Goal: Transaction & Acquisition: Purchase product/service

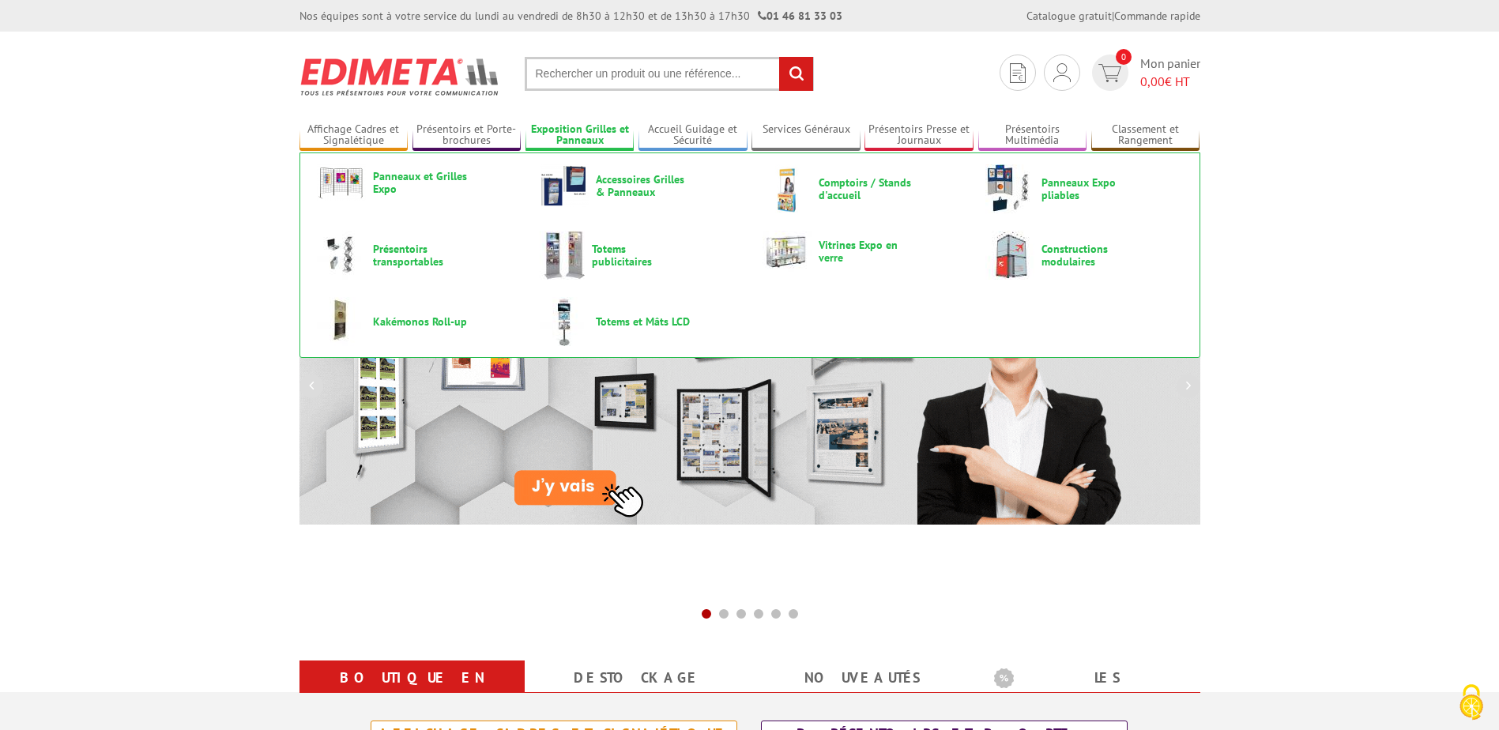
click at [597, 132] on link "Exposition Grilles et Panneaux" at bounding box center [579, 135] width 109 height 26
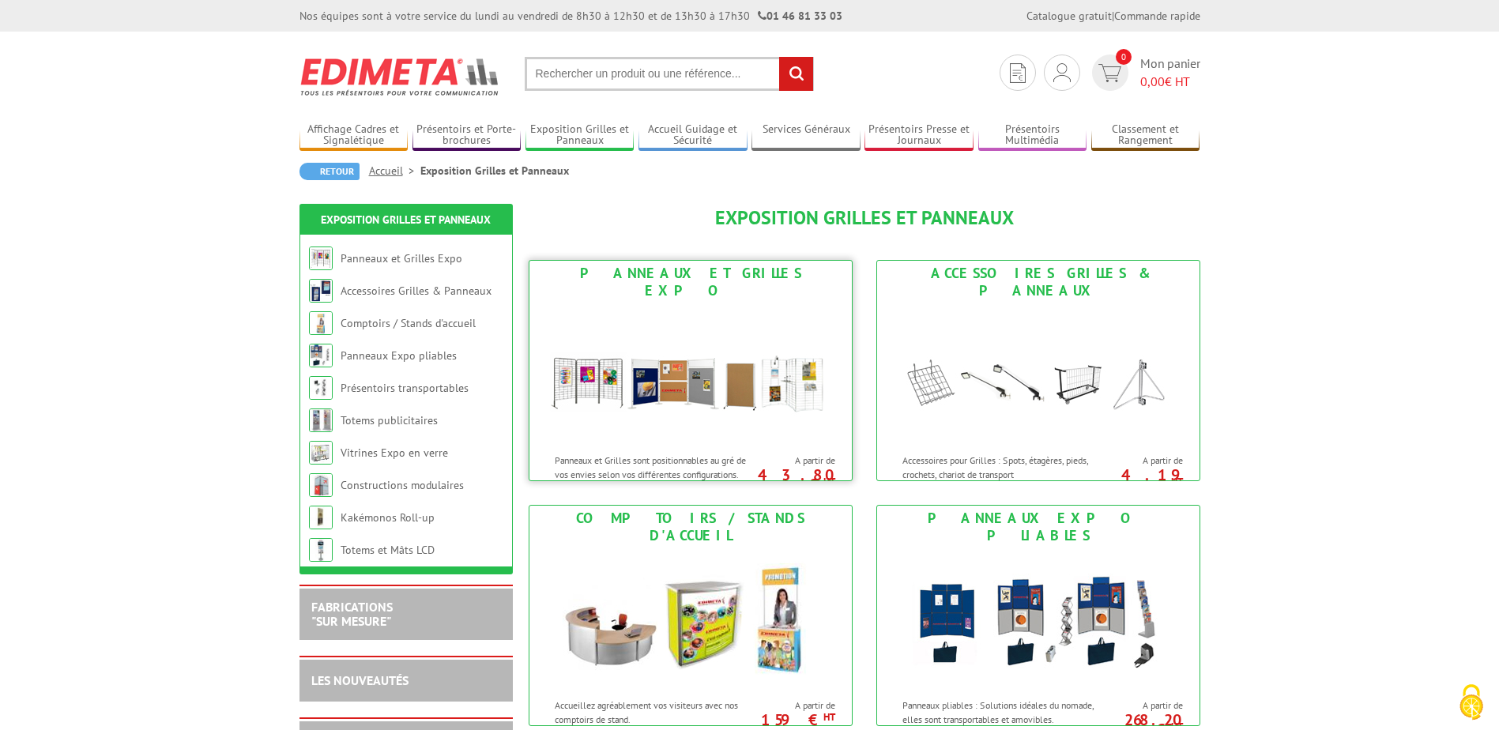
click at [714, 381] on img at bounding box center [690, 374] width 292 height 142
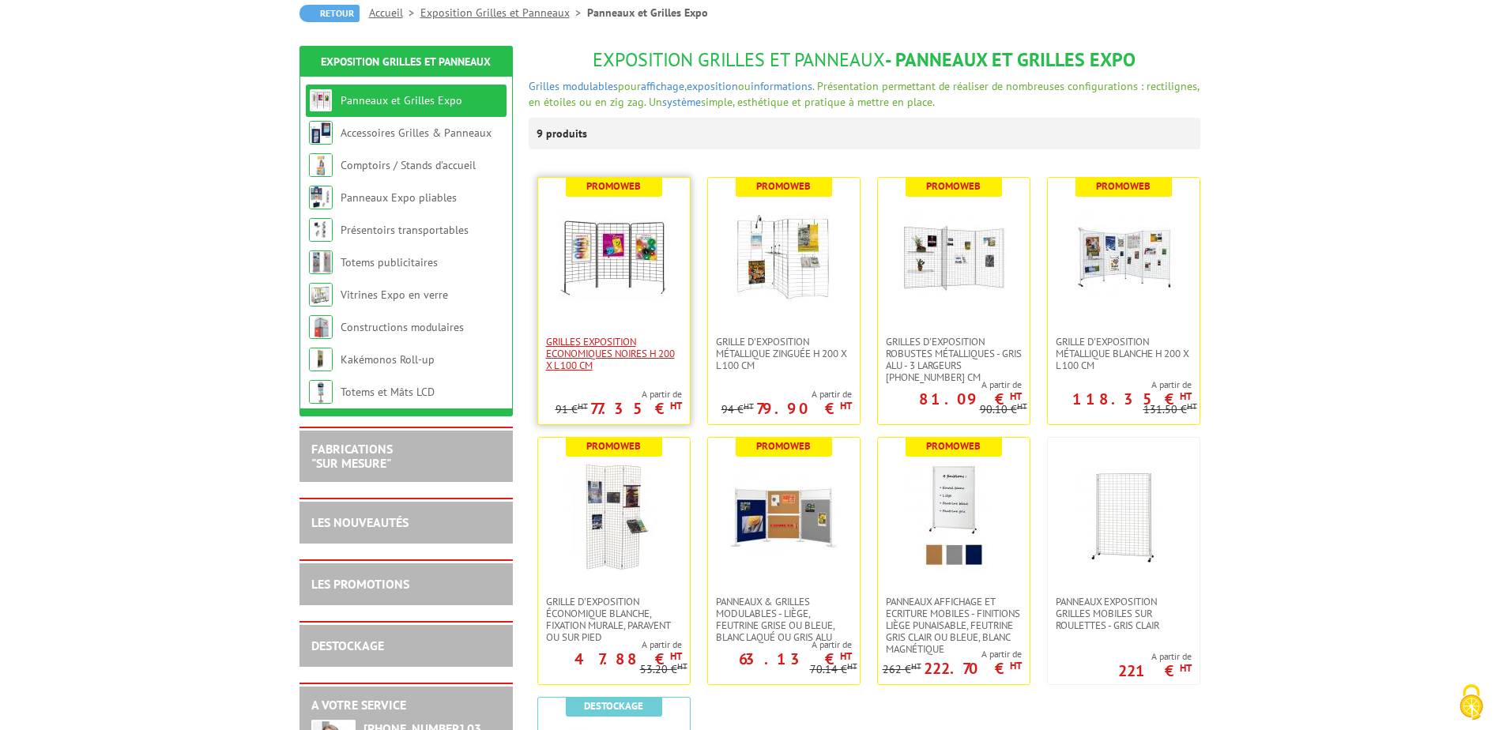
scroll to position [237, 0]
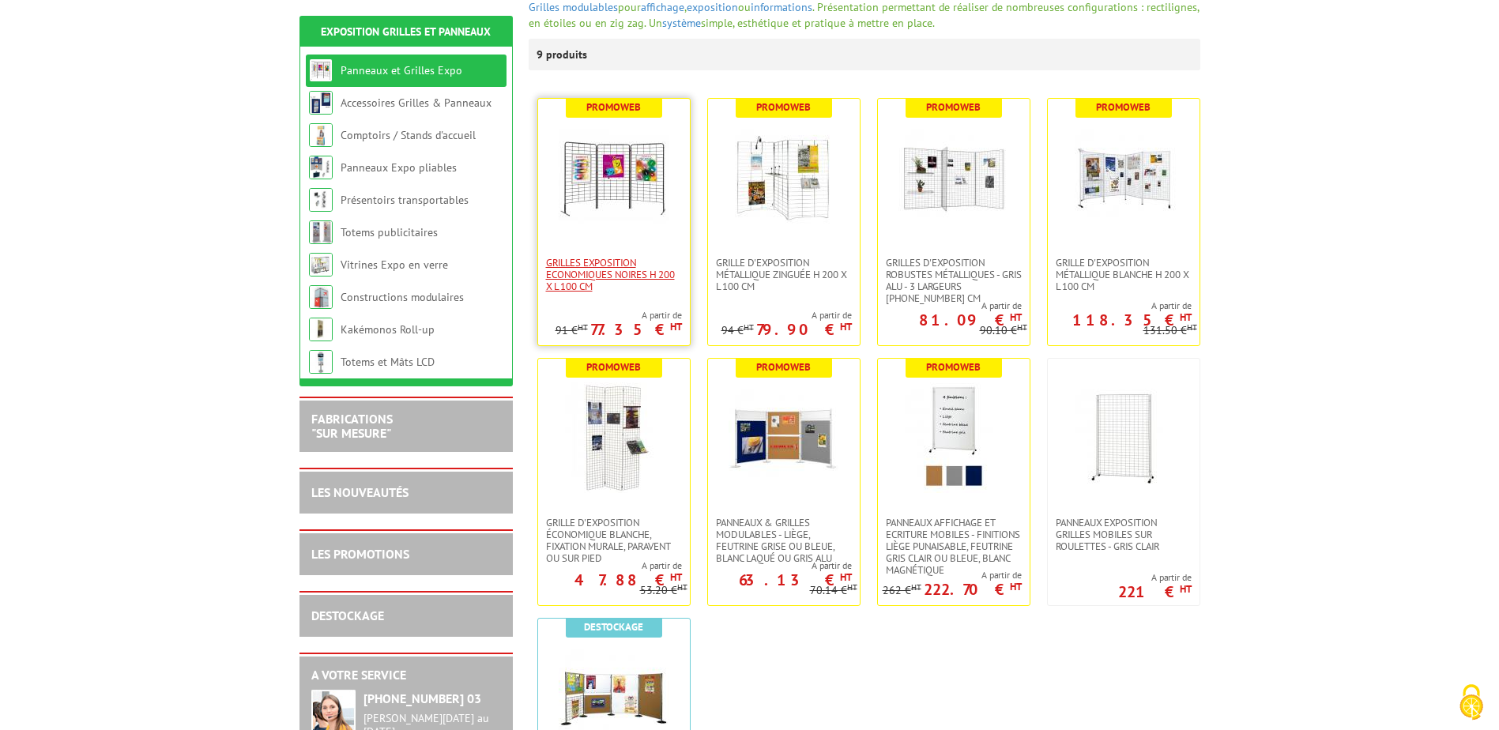
click at [616, 257] on span "Grilles Exposition Economiques Noires H 200 x L 100 cm" at bounding box center [614, 275] width 136 height 36
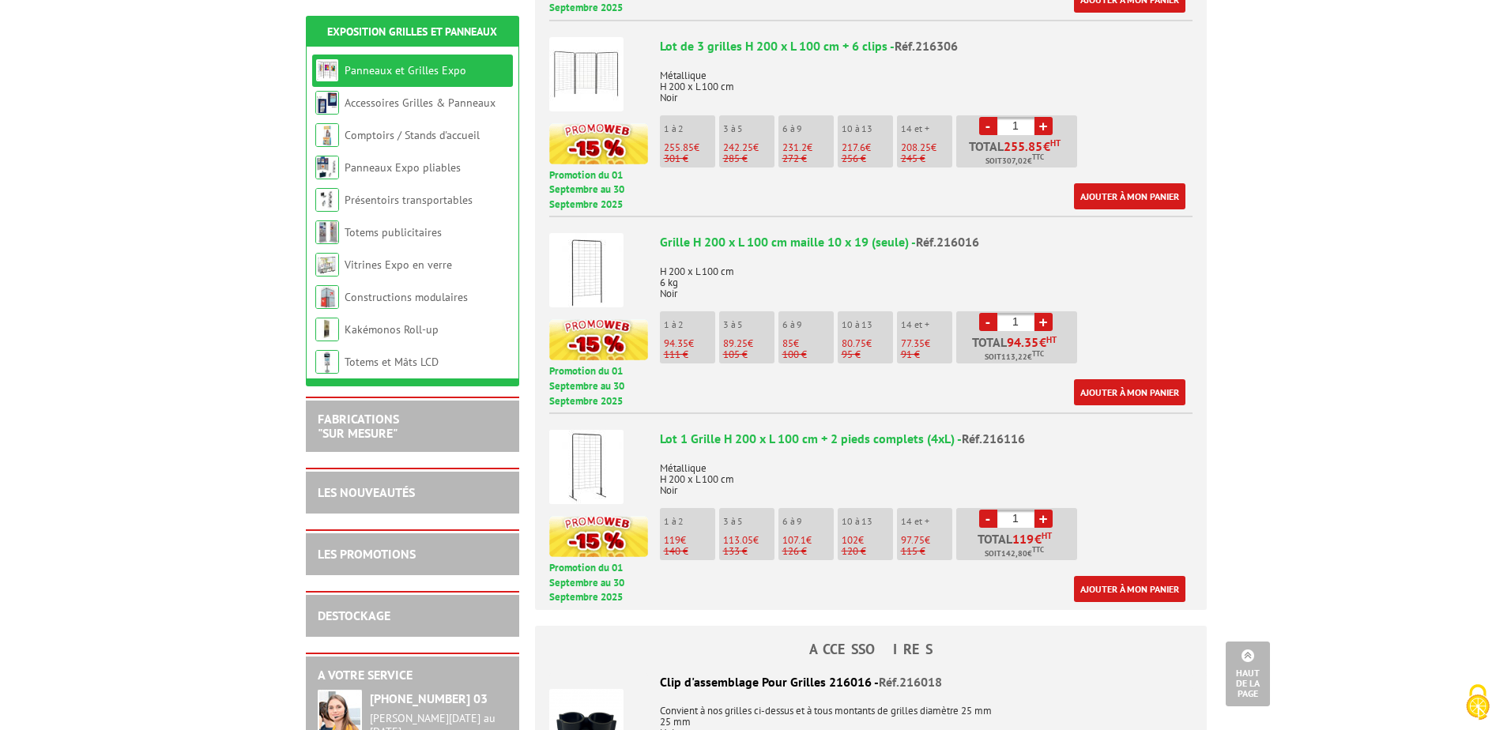
scroll to position [869, 0]
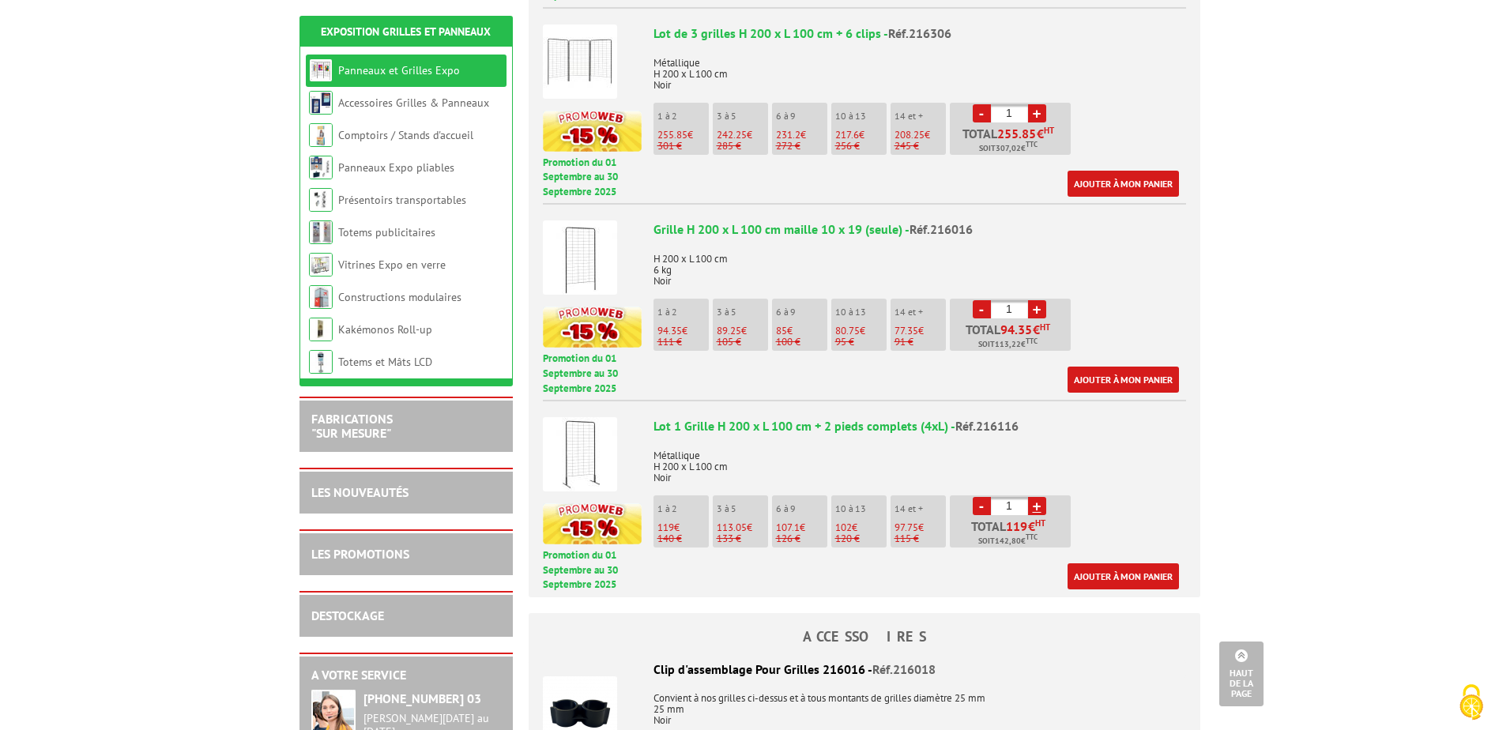
click at [1046, 495] on li "- 1 + Total 119 € HT Soit 142,80 € TTC" at bounding box center [1010, 521] width 121 height 52
click at [1039, 497] on link "+" at bounding box center [1037, 506] width 18 height 18
type input "4"
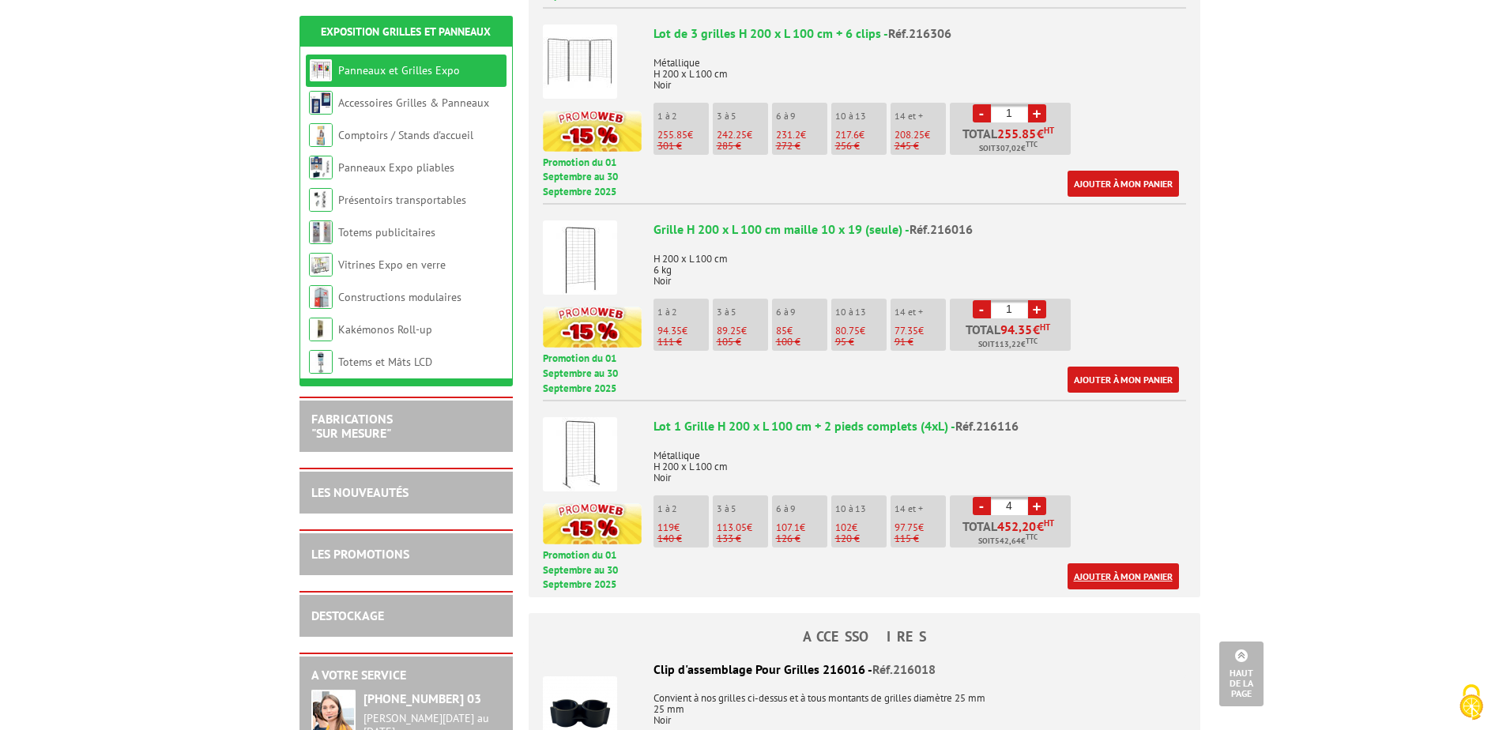
click at [1121, 563] on link "Ajouter à mon panier" at bounding box center [1122, 576] width 111 height 26
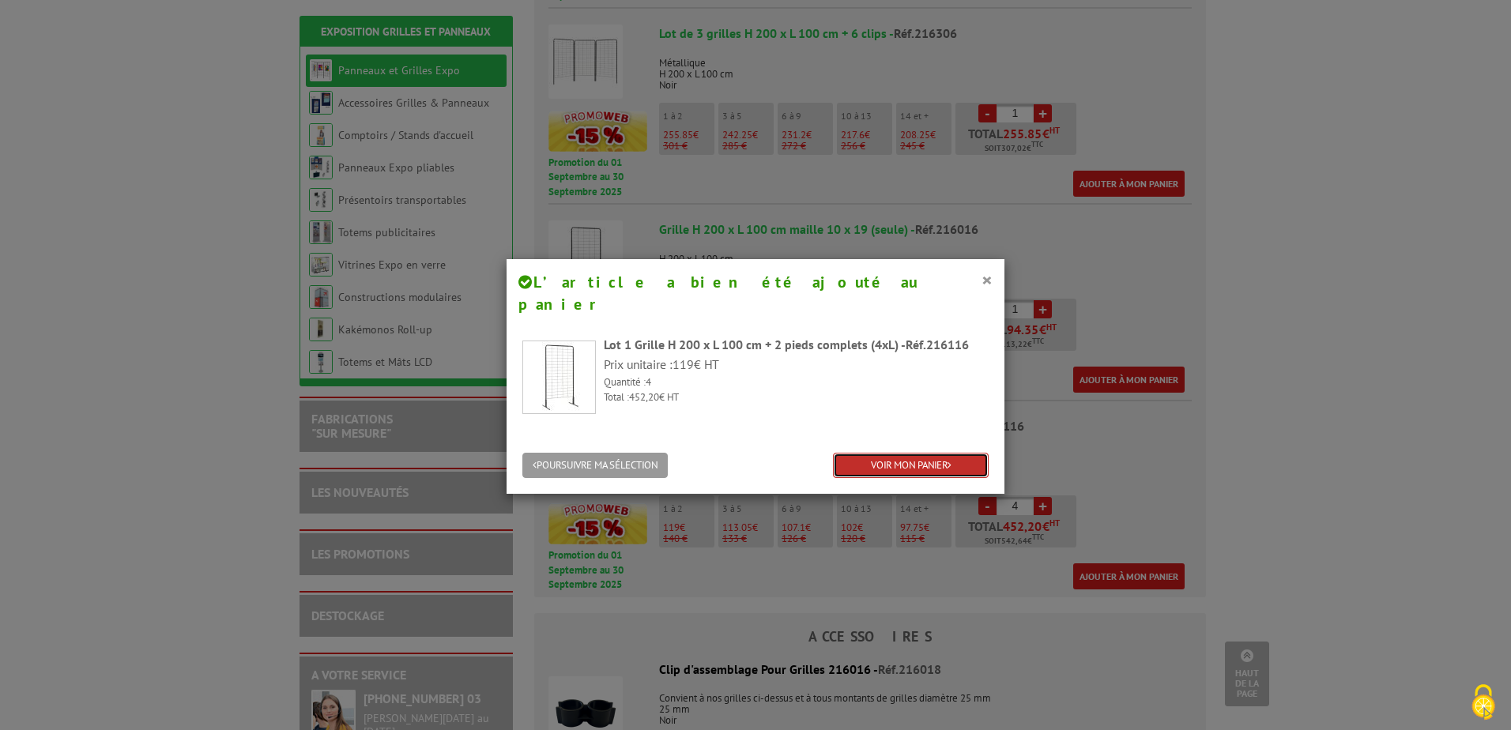
click at [896, 453] on link "VOIR MON PANIER" at bounding box center [911, 466] width 156 height 26
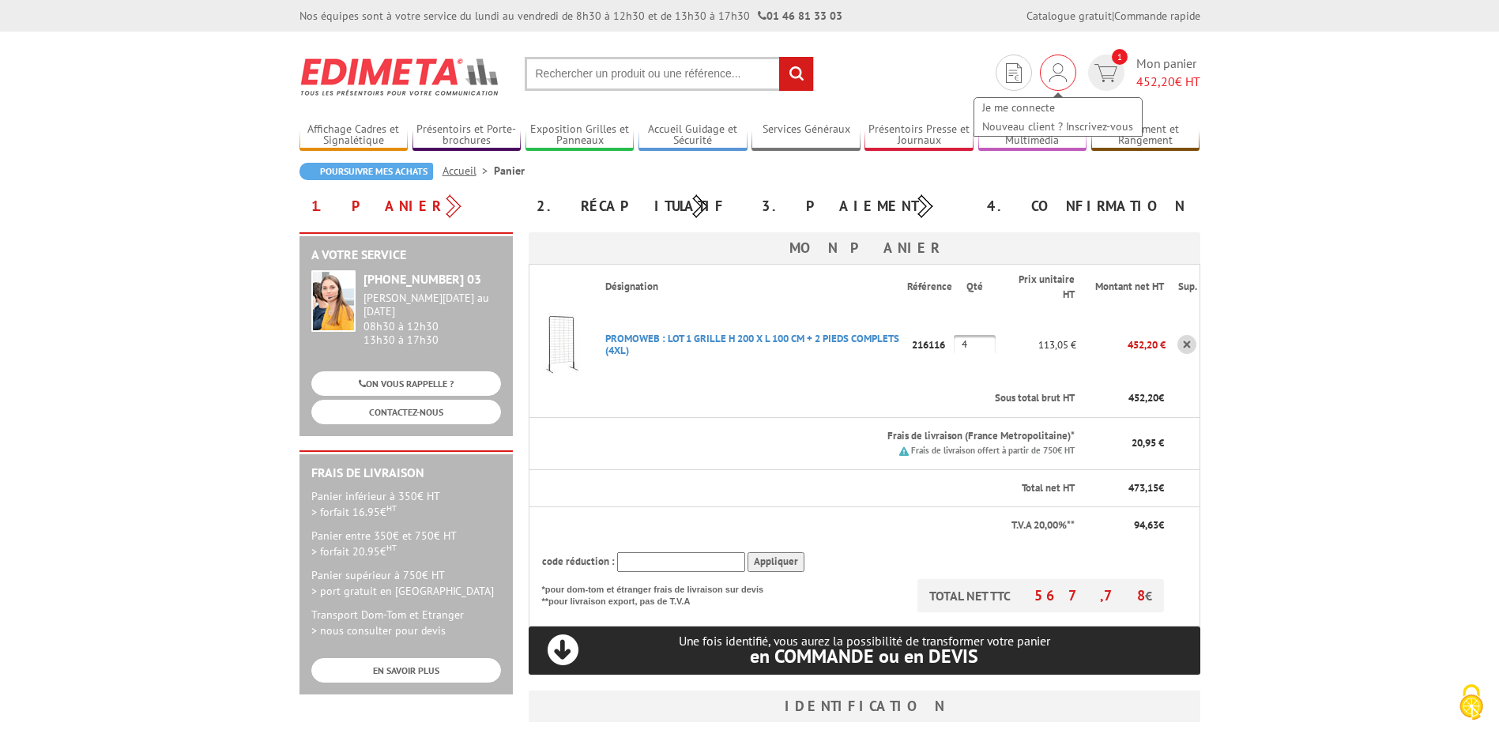
click at [1057, 81] on div "Je me connecte Nouveau client ? Inscrivez-vous" at bounding box center [1058, 109] width 171 height 56
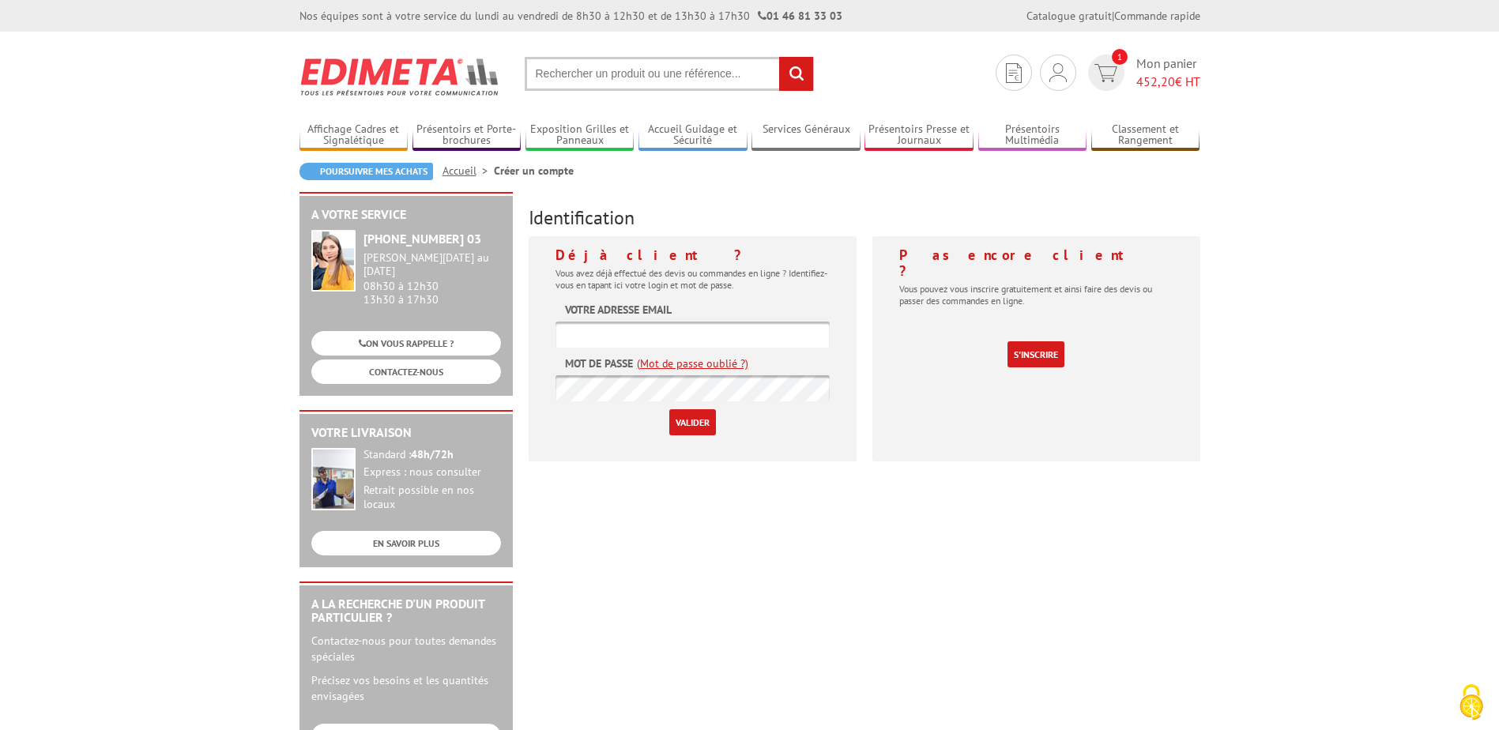
click at [686, 334] on input "text" at bounding box center [692, 335] width 274 height 26
type input "[PERSON_NAME][EMAIL_ADDRESS][DOMAIN_NAME]"
click at [694, 421] on input "Valider" at bounding box center [692, 422] width 47 height 26
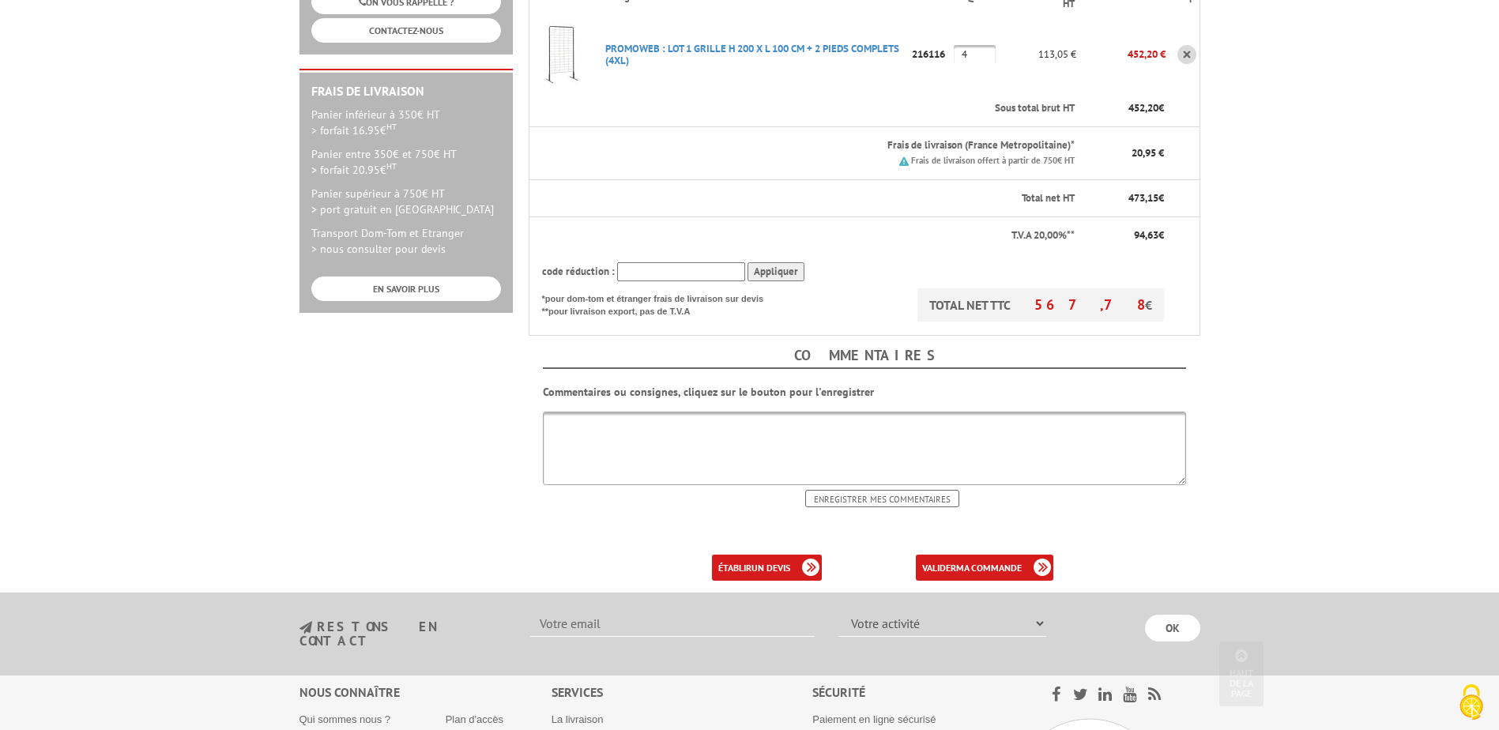
scroll to position [395, 0]
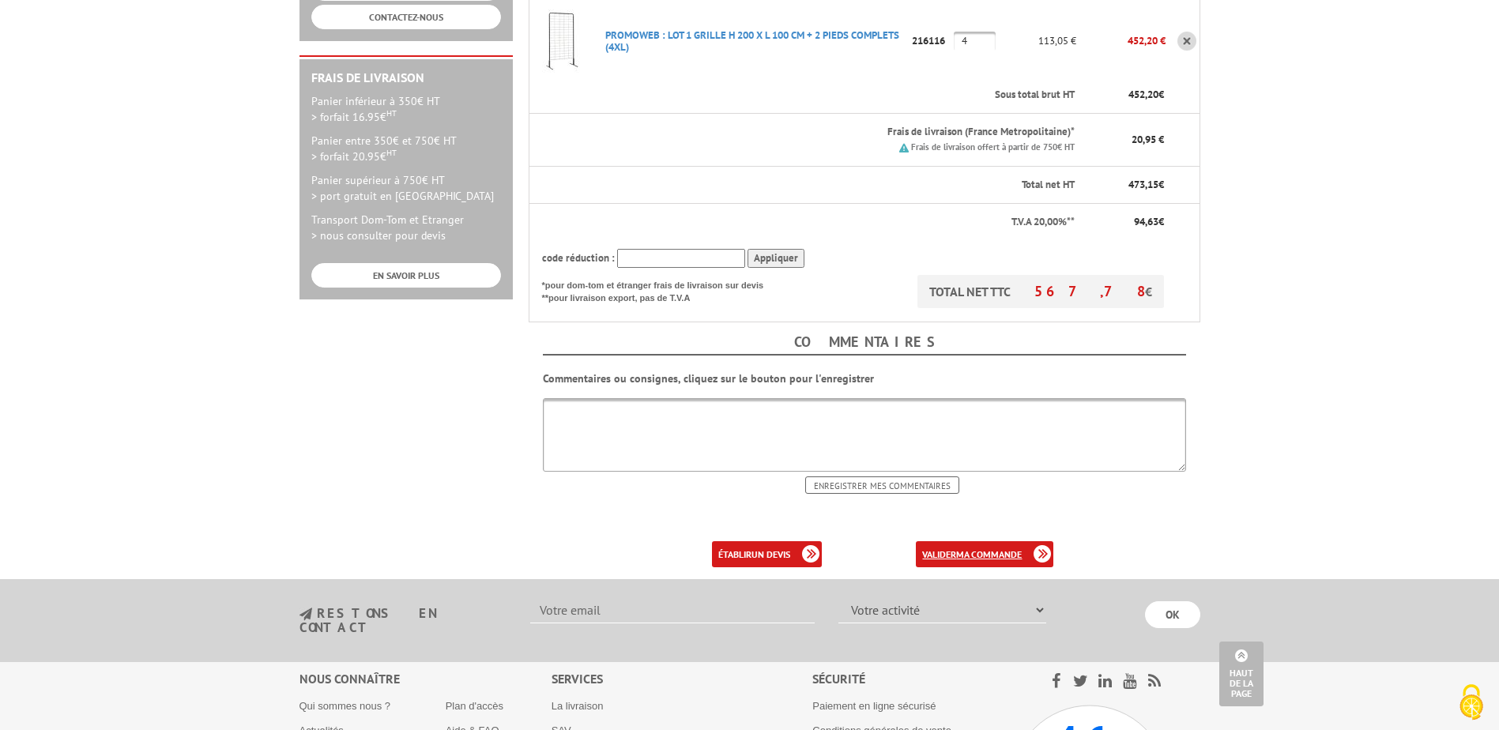
click at [996, 552] on b "ma commande" at bounding box center [989, 554] width 66 height 12
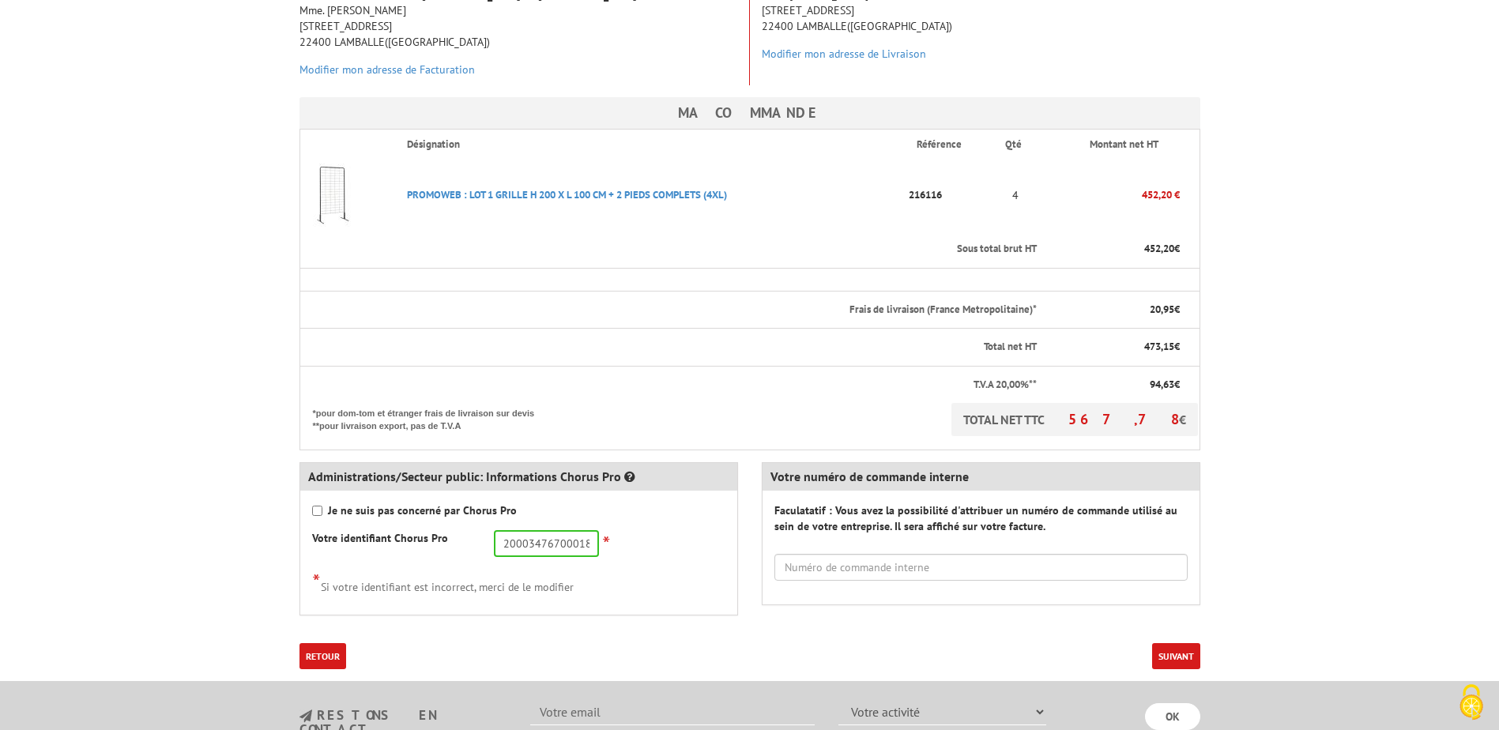
scroll to position [316, 0]
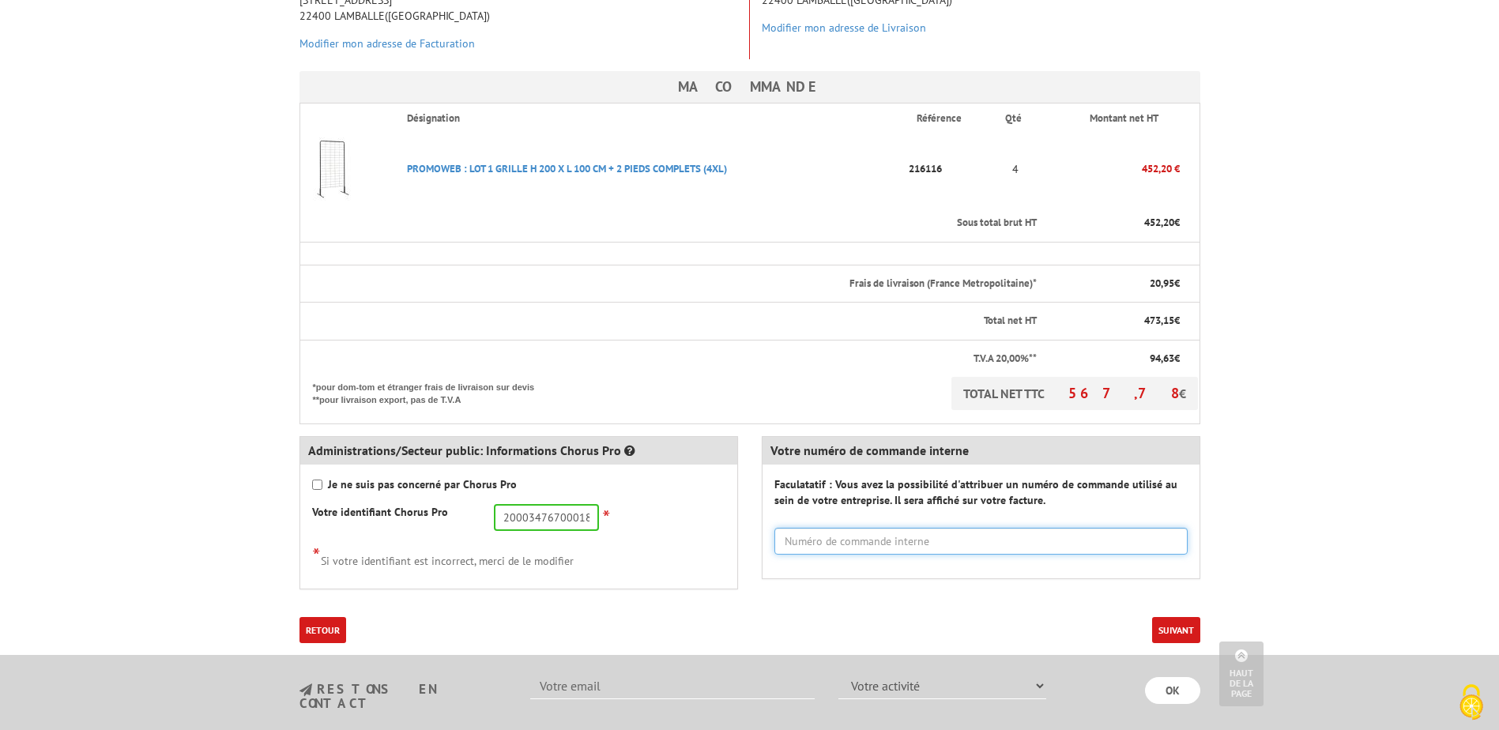
click at [880, 541] on input "text" at bounding box center [980, 541] width 413 height 27
type input "25004151"
click at [1175, 632] on button "Suivant" at bounding box center [1176, 630] width 48 height 26
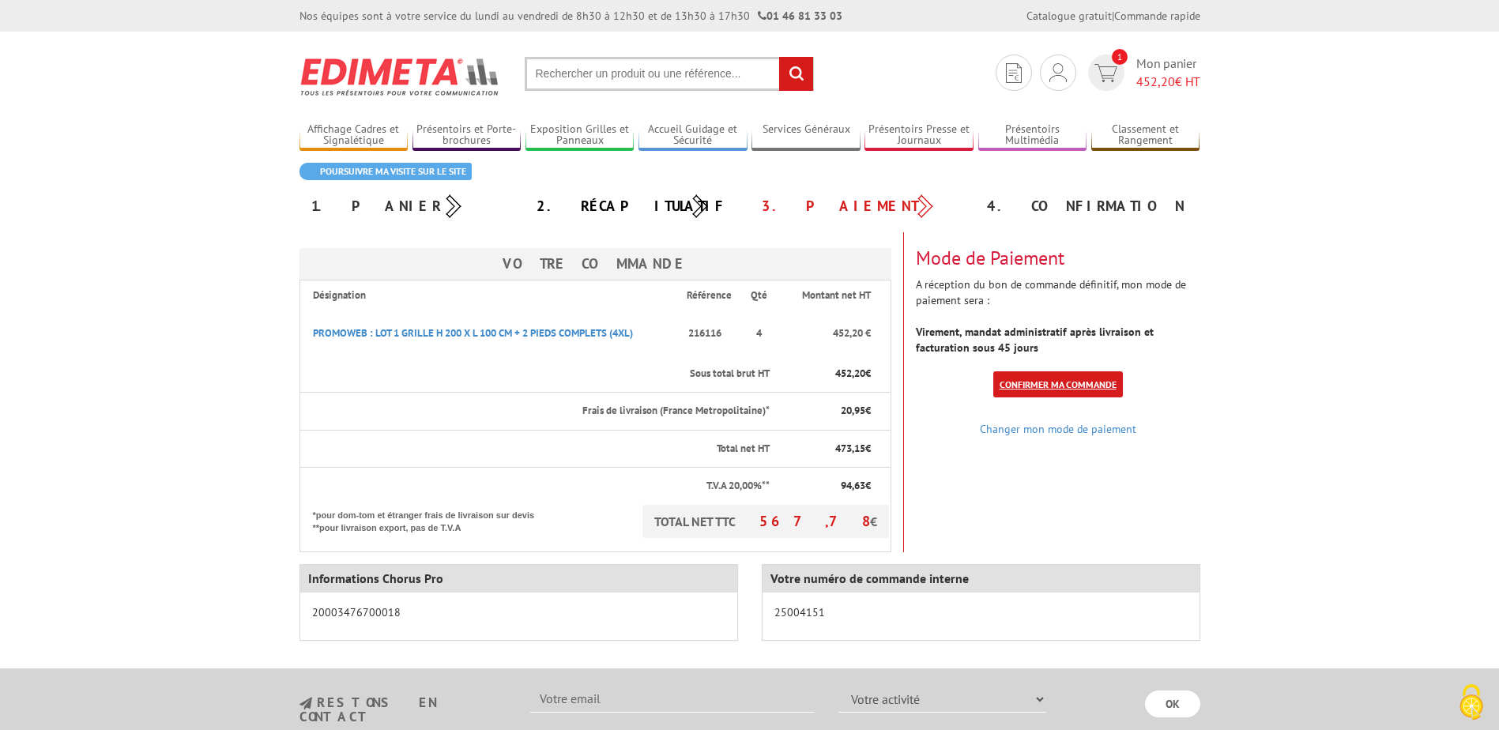
click at [1076, 382] on link "Confirmer ma commande" at bounding box center [1058, 384] width 130 height 26
